Goal: Task Accomplishment & Management: Manage account settings

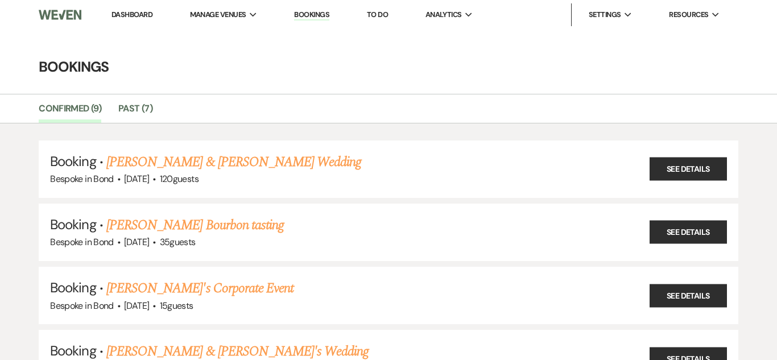
click at [312, 17] on link "Bookings" at bounding box center [311, 15] width 35 height 11
click at [320, 16] on link "Bookings" at bounding box center [311, 15] width 35 height 11
click at [129, 14] on link "Dashboard" at bounding box center [131, 15] width 41 height 10
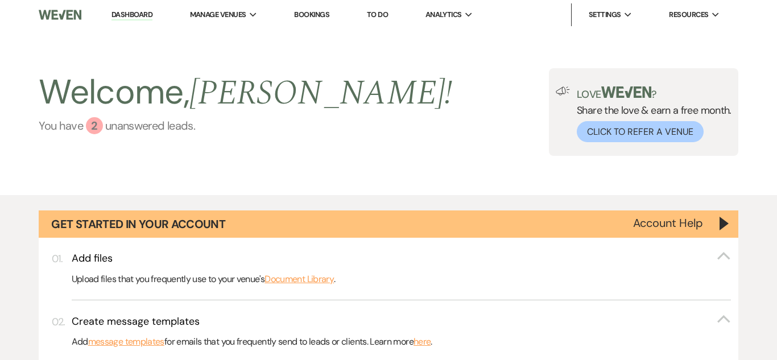
click at [118, 119] on link "You have 2 unanswered lead s ." at bounding box center [245, 125] width 413 height 17
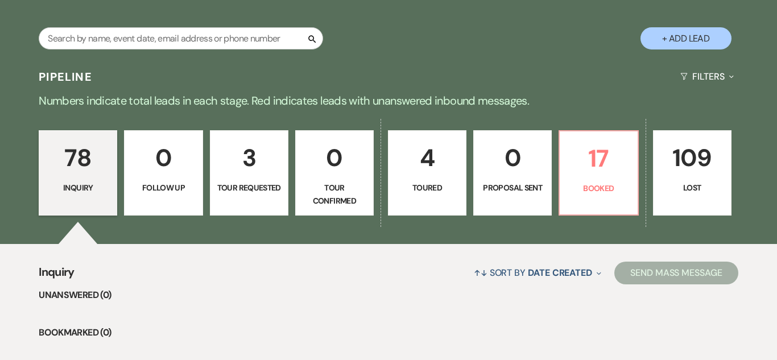
scroll to position [725, 0]
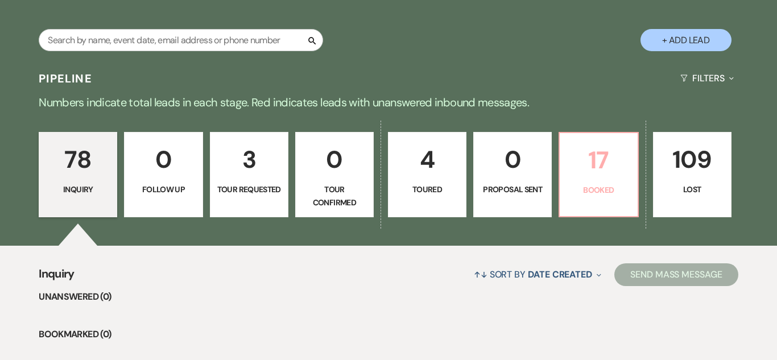
click at [582, 160] on p "17" at bounding box center [598, 160] width 64 height 38
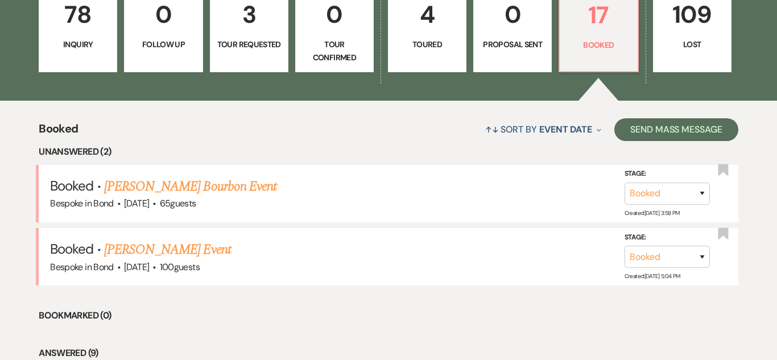
scroll to position [891, 0]
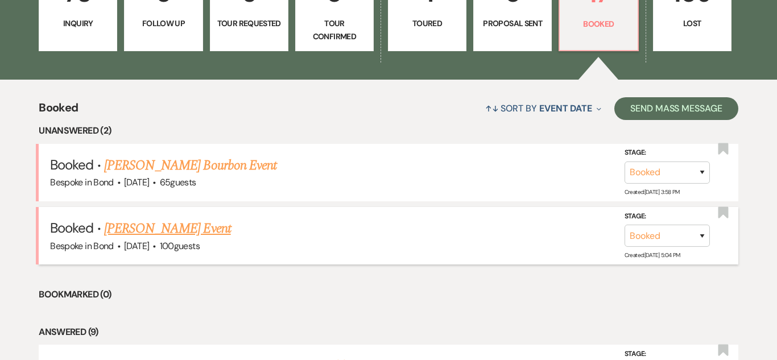
click at [152, 224] on link "[PERSON_NAME] Event" at bounding box center [167, 228] width 127 height 20
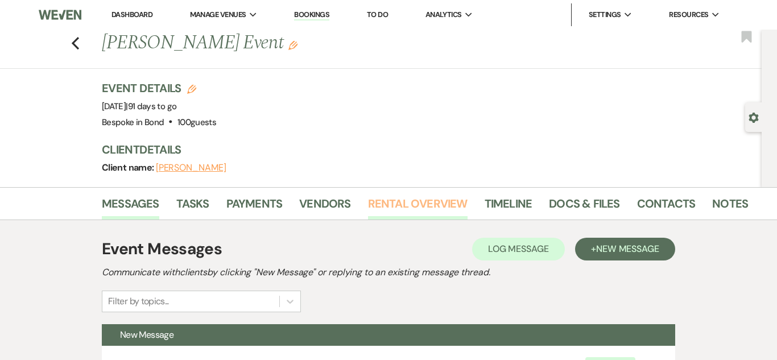
click at [415, 202] on link "Rental Overview" at bounding box center [418, 207] width 100 height 25
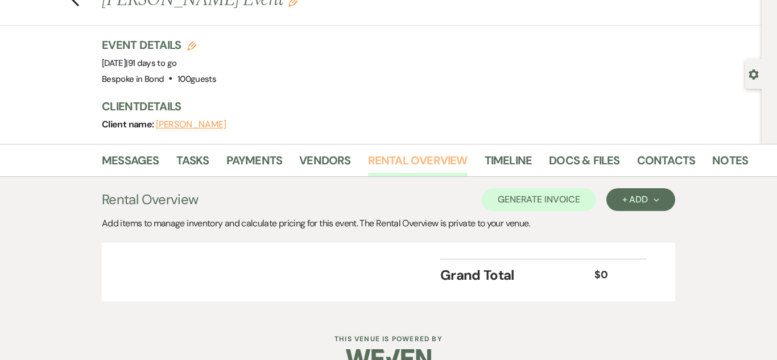
scroll to position [69, 0]
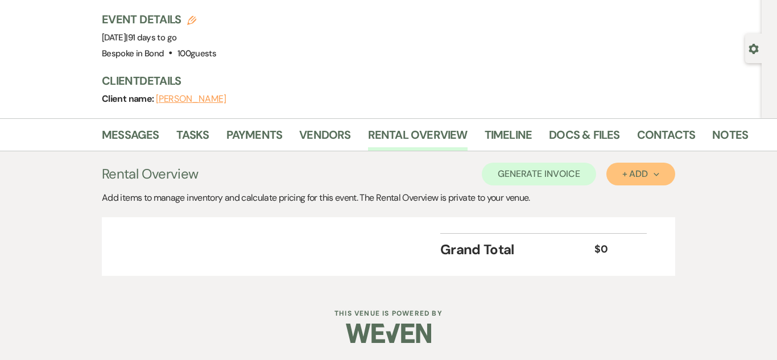
click at [647, 179] on div "+ Add Next" at bounding box center [640, 173] width 37 height 9
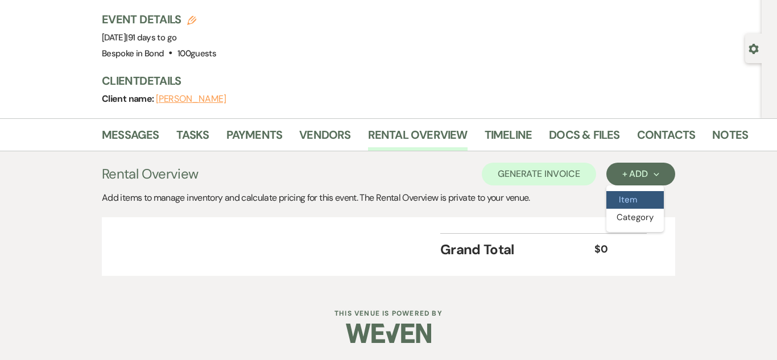
click at [658, 192] on button "Item" at bounding box center [634, 200] width 57 height 18
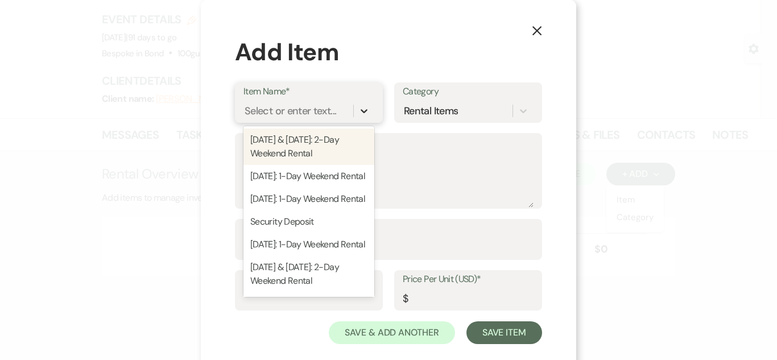
click at [371, 114] on div at bounding box center [364, 111] width 20 height 20
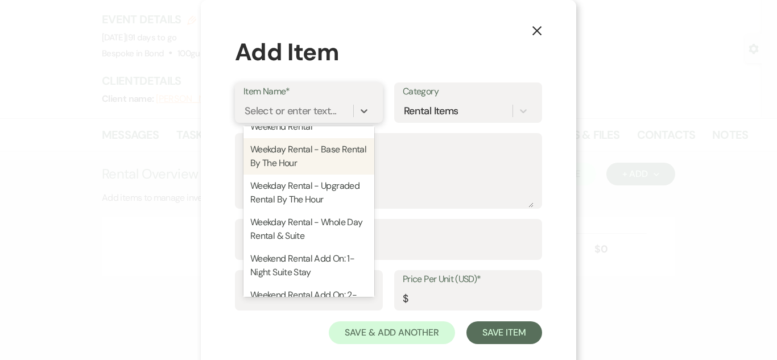
scroll to position [18, 0]
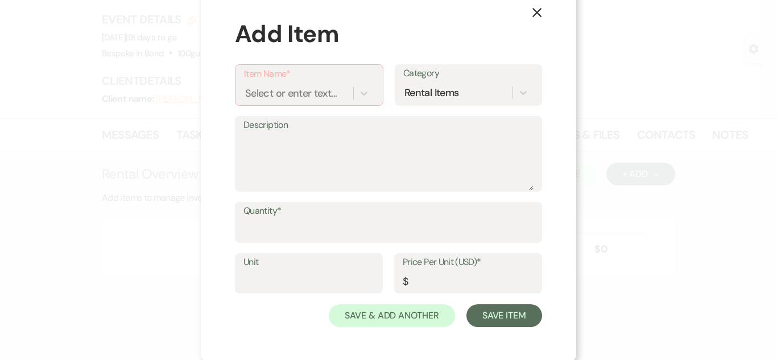
click at [562, 172] on div "X Add Item Item Name* Select or enter text... Category Rental Items Description…" at bounding box center [388, 171] width 375 height 379
click at [534, 14] on use "button" at bounding box center [536, 12] width 9 height 9
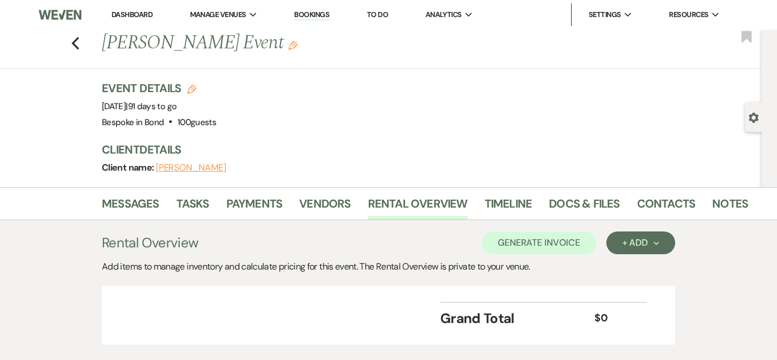
scroll to position [69, 0]
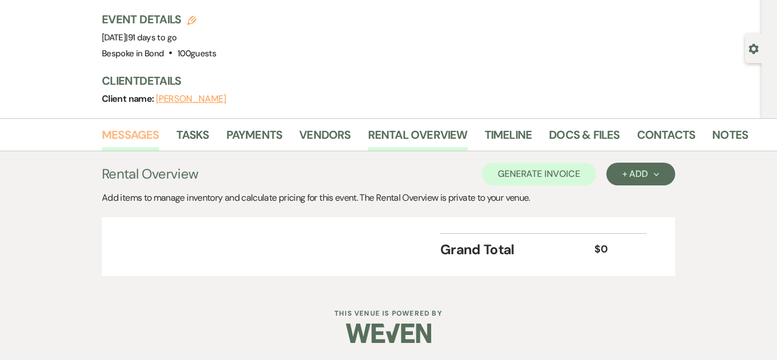
click at [154, 131] on link "Messages" at bounding box center [130, 138] width 57 height 25
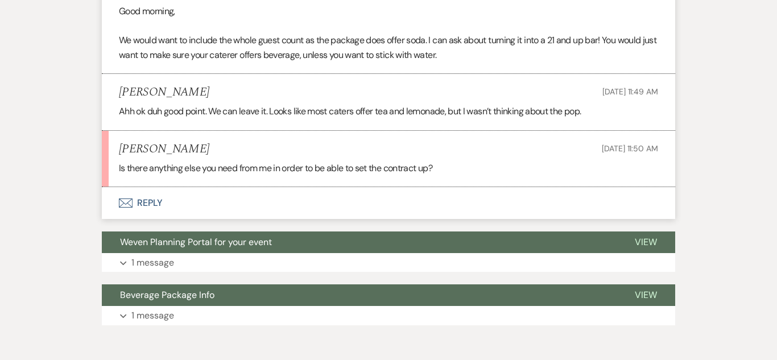
scroll to position [1750, 0]
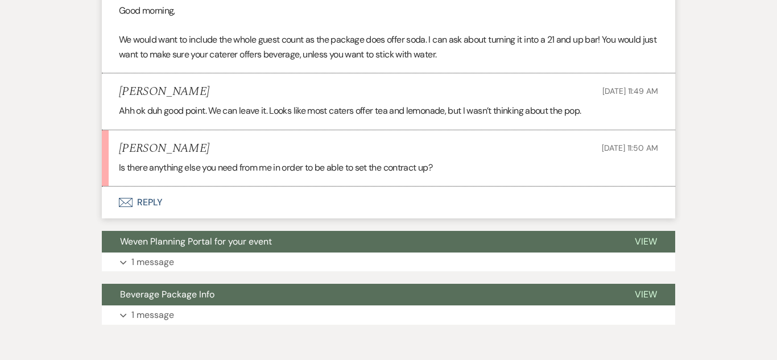
click at [151, 202] on button "Envelope Reply" at bounding box center [388, 203] width 573 height 32
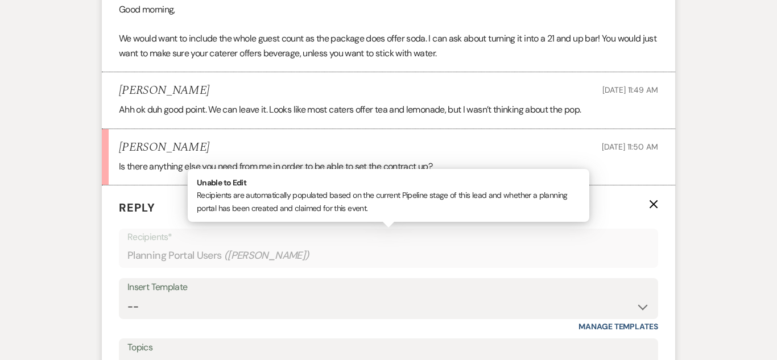
scroll to position [1925, 0]
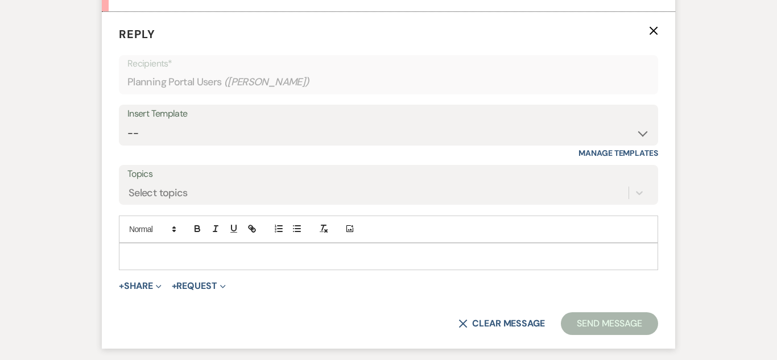
click at [217, 250] on p at bounding box center [388, 256] width 521 height 13
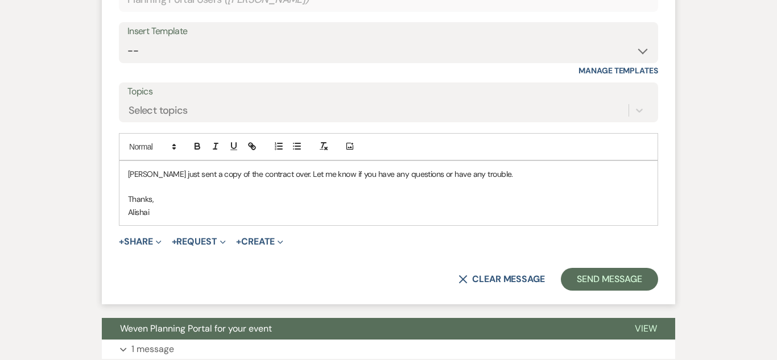
scroll to position [2014, 0]
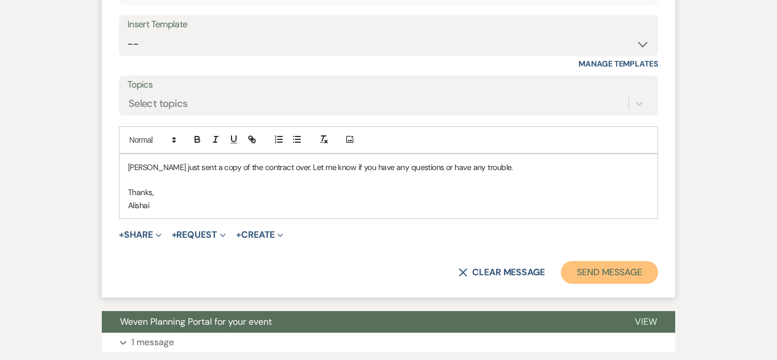
click at [601, 267] on button "Send Message" at bounding box center [609, 272] width 97 height 23
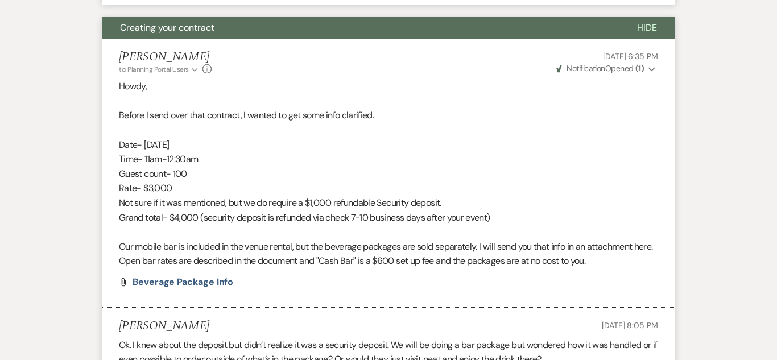
scroll to position [1219, 0]
